Goal: Check status: Check status

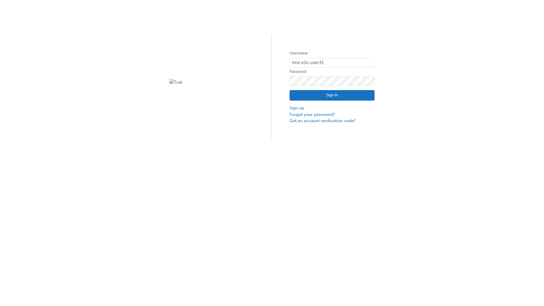
type input "test.e2e.user31"
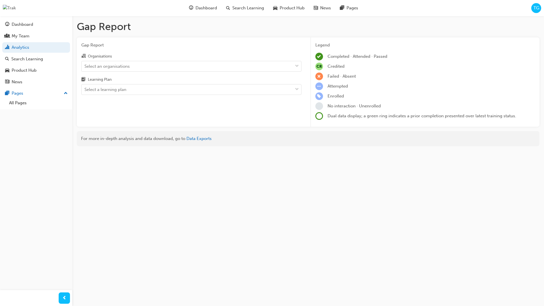
click at [85, 66] on input "Organisations Select an organisations" at bounding box center [84, 65] width 1 height 5
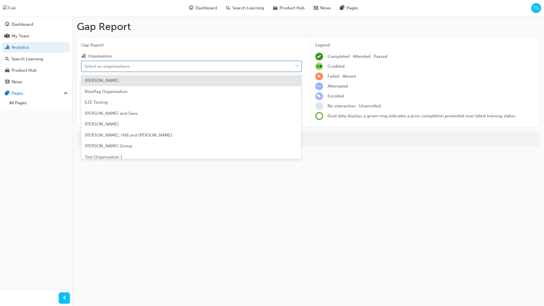
click at [85, 90] on input "Learning Plan Select a learning plan" at bounding box center [84, 89] width 1 height 5
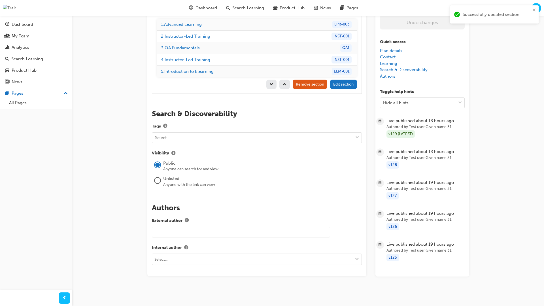
scroll to position [80, 0]
